Goal: Use online tool/utility: Use online tool/utility

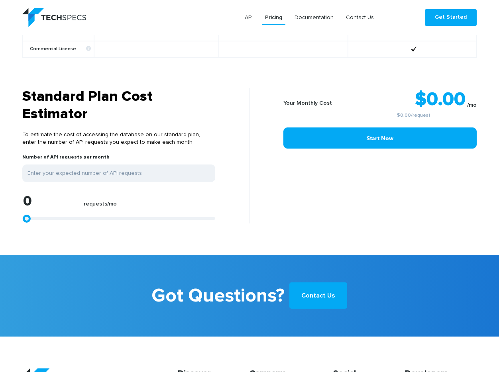
scroll to position [590, 0]
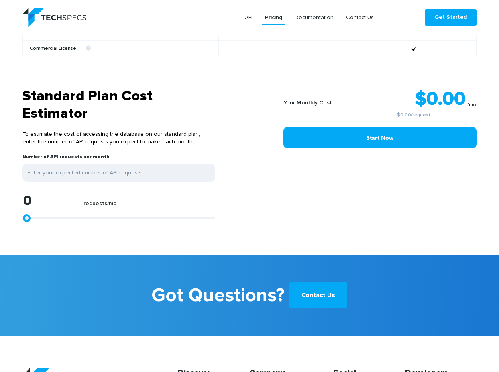
type input "1240"
type input "1446"
type input "1653"
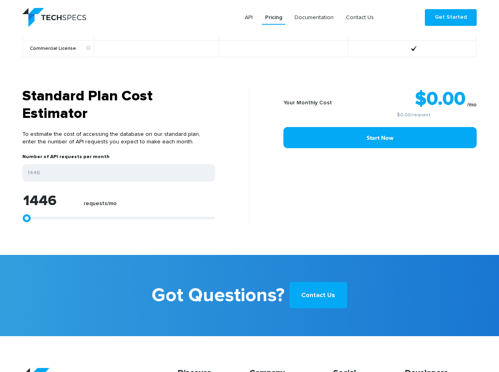
type input "1653"
type input "1859"
type input "2066"
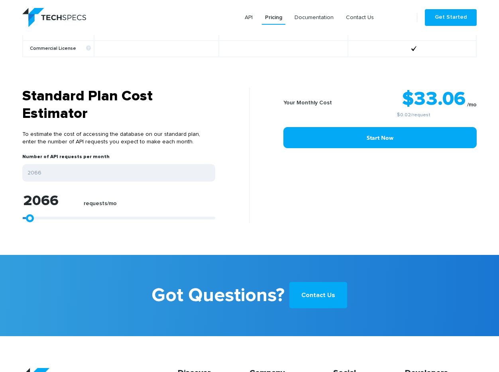
type input "2479"
type input "2686"
type input "2893"
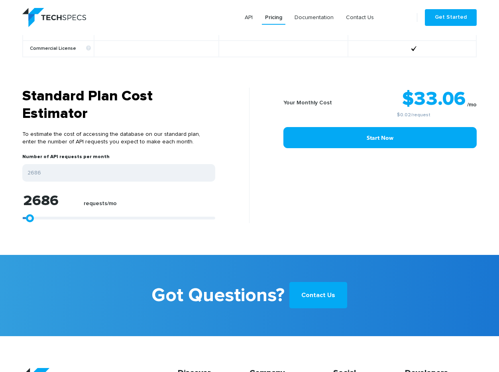
type input "2893"
type input "3099"
type input "3306"
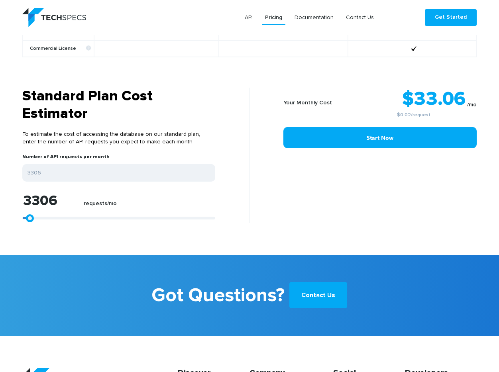
type input "3512"
type input "3719"
type input "3926"
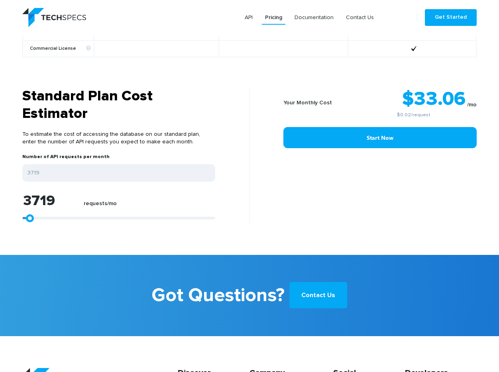
type input "3926"
type input "4132"
type input "3926"
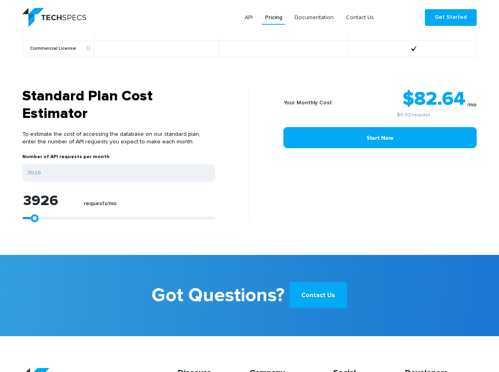
type input "3719"
type input "3512"
type input "3306"
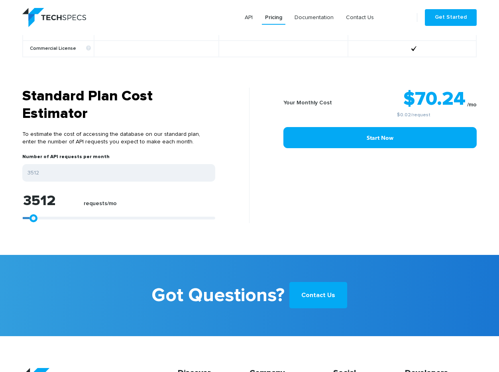
type input "3306"
type input "3099"
type input "2893"
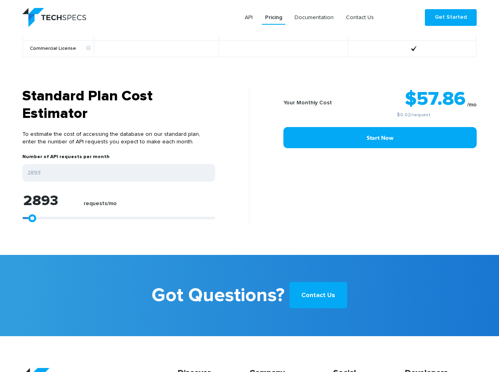
type input "2686"
type input "2479"
type input "2273"
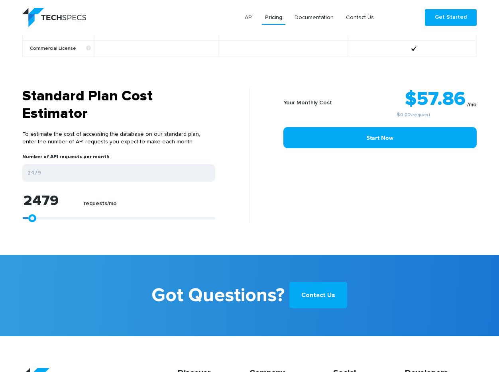
type input "2273"
type input "2066"
type input "1859"
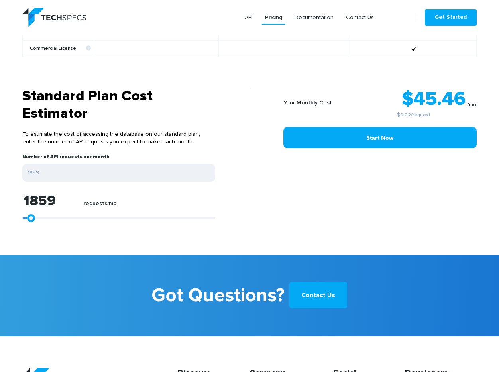
type input "1653"
type input "1446"
type input "1240"
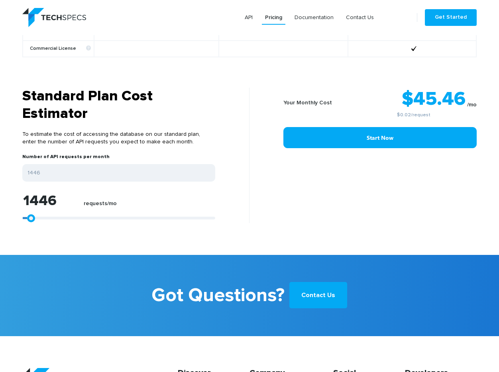
type input "1240"
type input "1033"
type input "826"
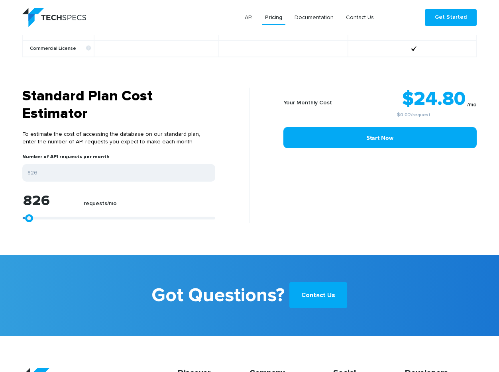
type input "620"
type input "413"
type input "207"
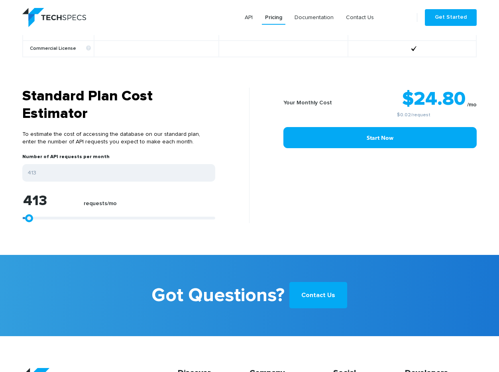
type input "207"
type input "0"
type input "207"
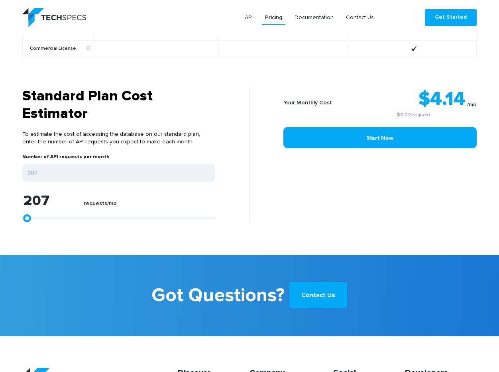
type input "0"
drag, startPoint x: 27, startPoint y: 216, endPoint x: 18, endPoint y: 214, distance: 9.8
click at [20, 214] on div "Standard Plan Cost Estimator To estimate the cost of accessing the database on …" at bounding box center [132, 156] width 233 height 136
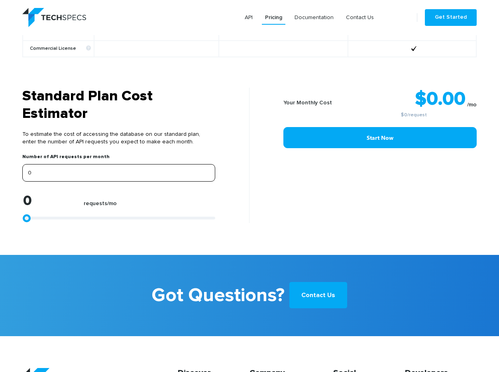
click at [53, 174] on input "0" at bounding box center [118, 173] width 193 height 18
type input "5"
type input "50"
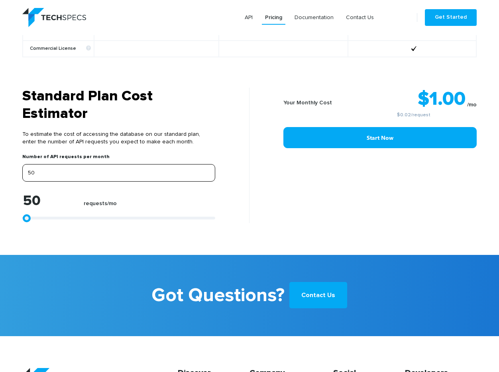
type input "0"
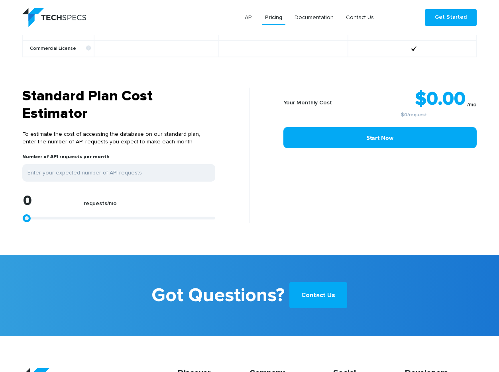
click at [141, 120] on h3 "Standard Plan Cost Estimator" at bounding box center [118, 105] width 193 height 35
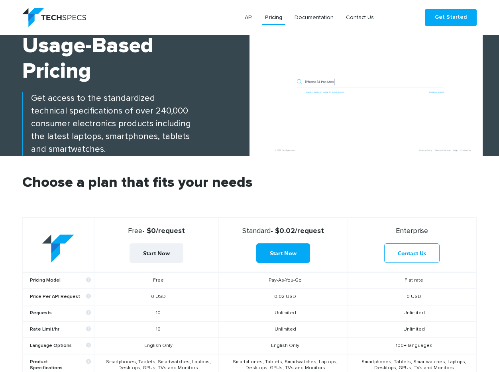
scroll to position [0, 0]
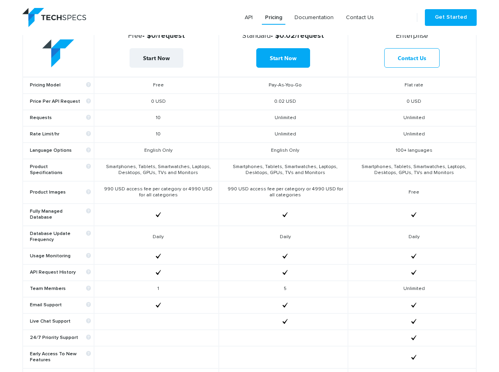
scroll to position [227, 0]
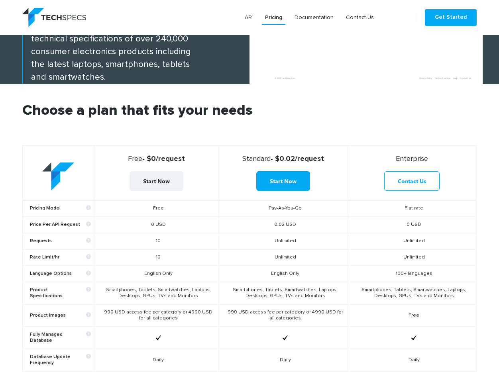
scroll to position [149, 0]
